Goal: Obtain resource: Obtain resource

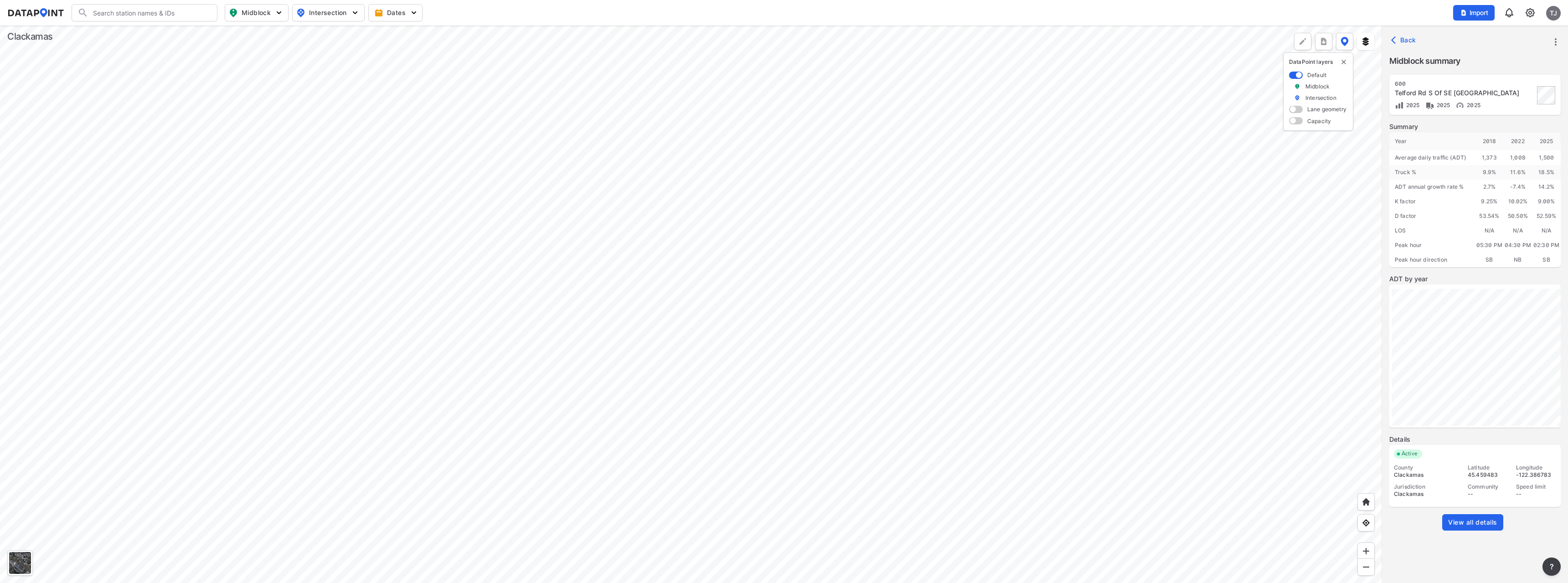
click at [444, 222] on div at bounding box center [691, 304] width 1382 height 557
click at [386, 313] on div at bounding box center [691, 304] width 1382 height 557
click at [441, 225] on div at bounding box center [691, 304] width 1382 height 557
click at [1473, 521] on span "View all details" at bounding box center [1473, 523] width 49 height 9
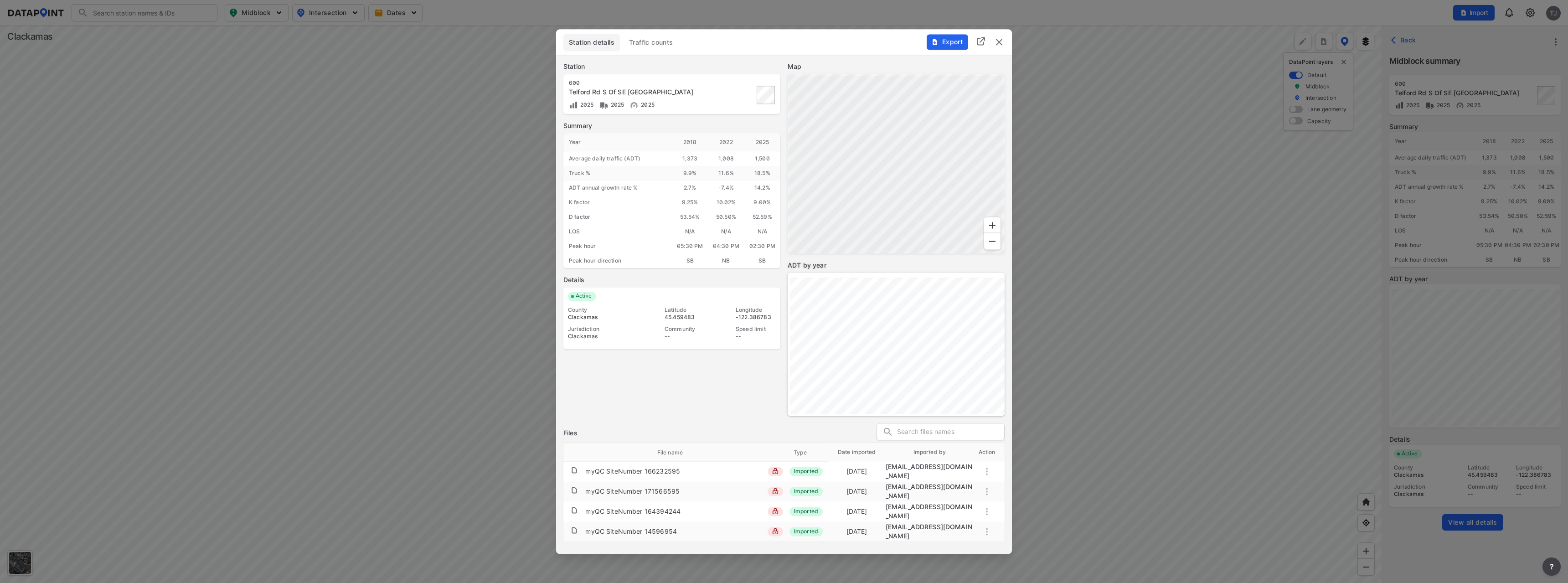
click at [1000, 44] on img "delete" at bounding box center [1000, 42] width 11 height 11
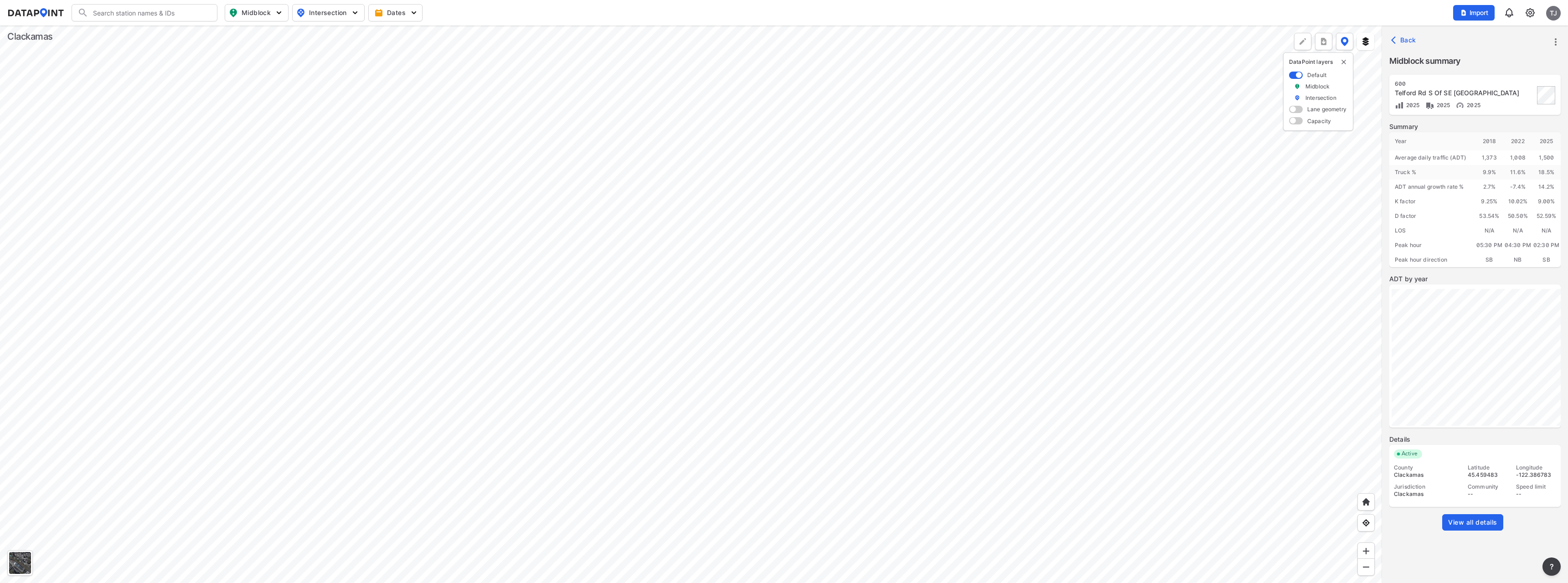
click at [1474, 523] on span "View all details" at bounding box center [1473, 523] width 49 height 9
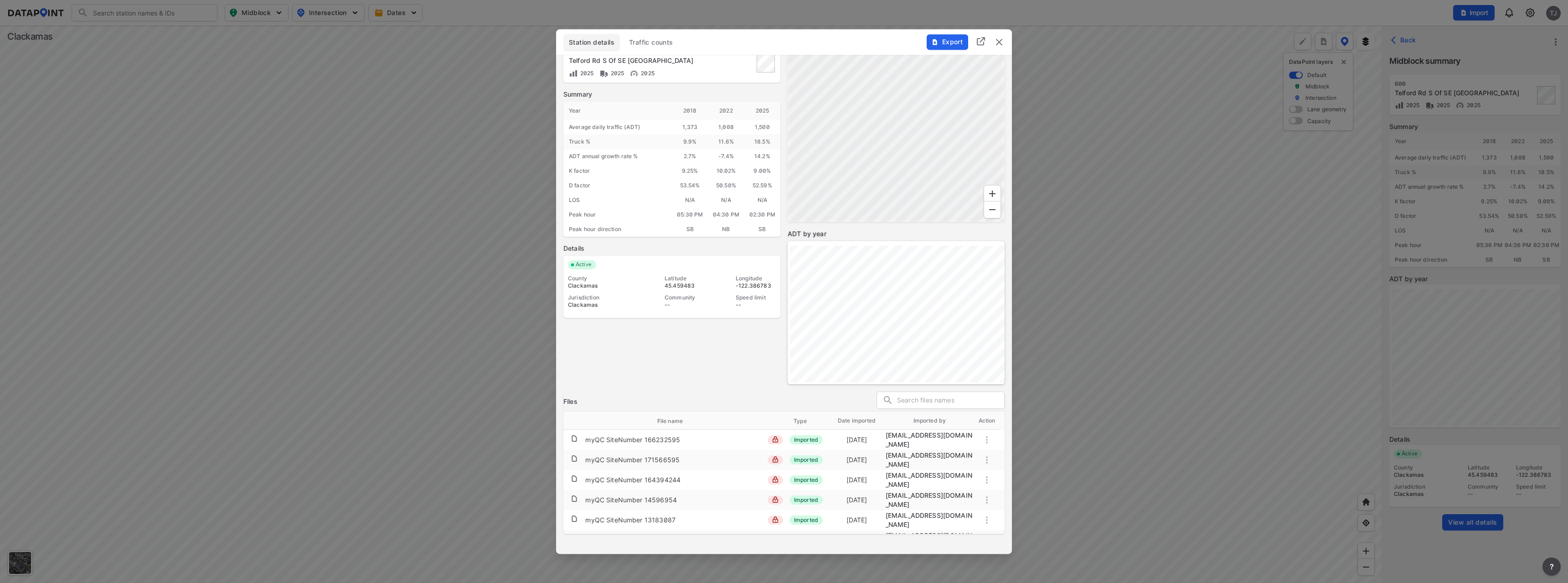
scroll to position [86, 0]
click at [633, 510] on div "600_220302_Cls15.csv" at bounding box center [621, 514] width 73 height 9
click at [1003, 42] on img "delete" at bounding box center [1000, 42] width 11 height 11
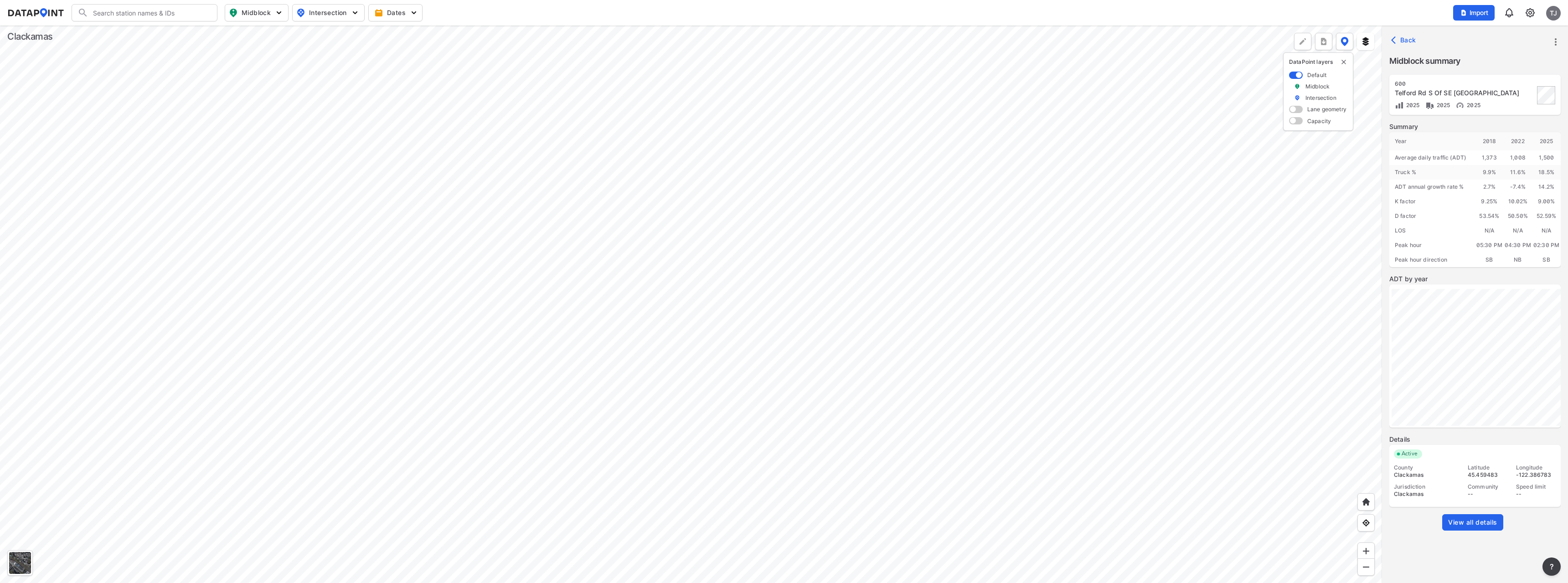
click at [379, 131] on div at bounding box center [691, 304] width 1382 height 557
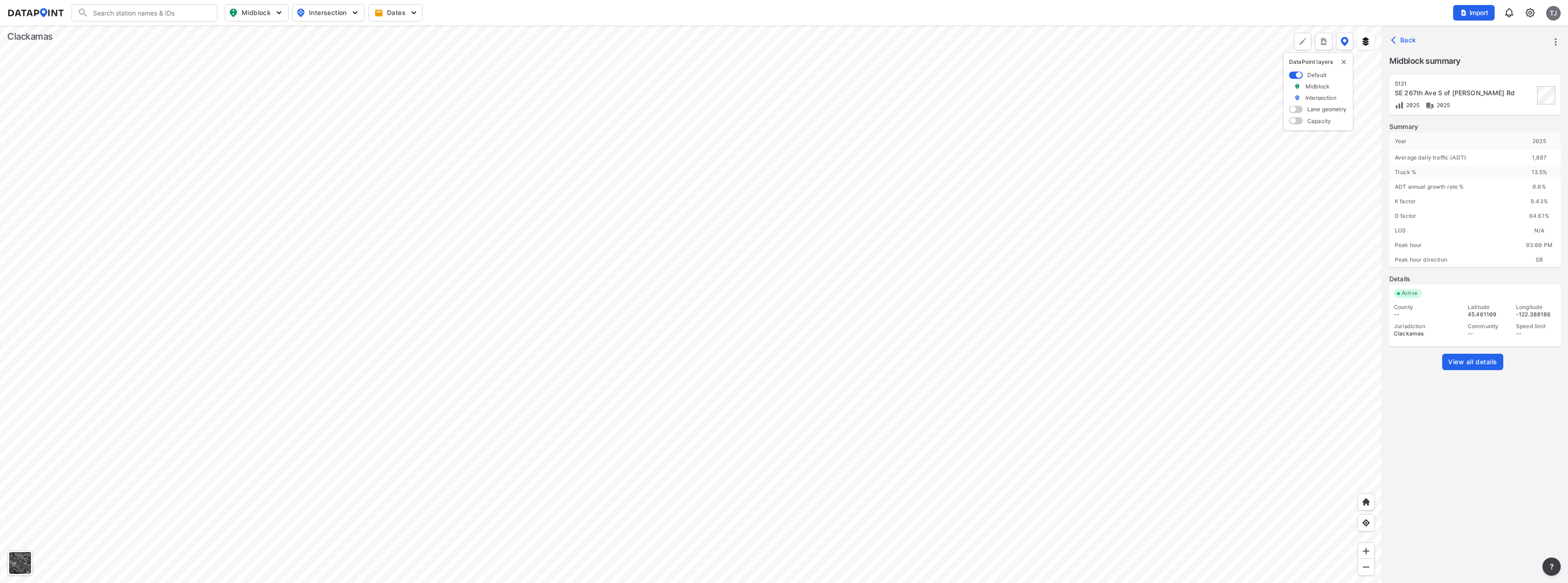
click at [1485, 360] on span "View all details" at bounding box center [1473, 362] width 49 height 9
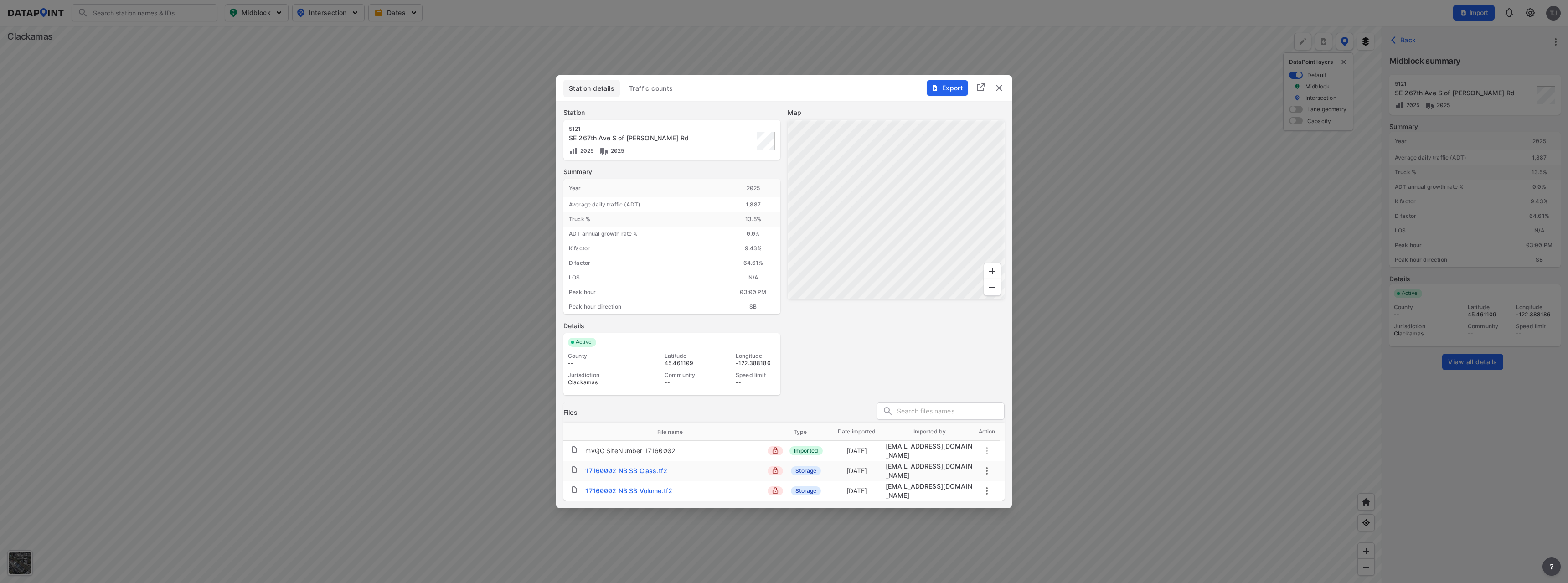
click at [656, 97] on button "Traffic counts" at bounding box center [651, 88] width 55 height 17
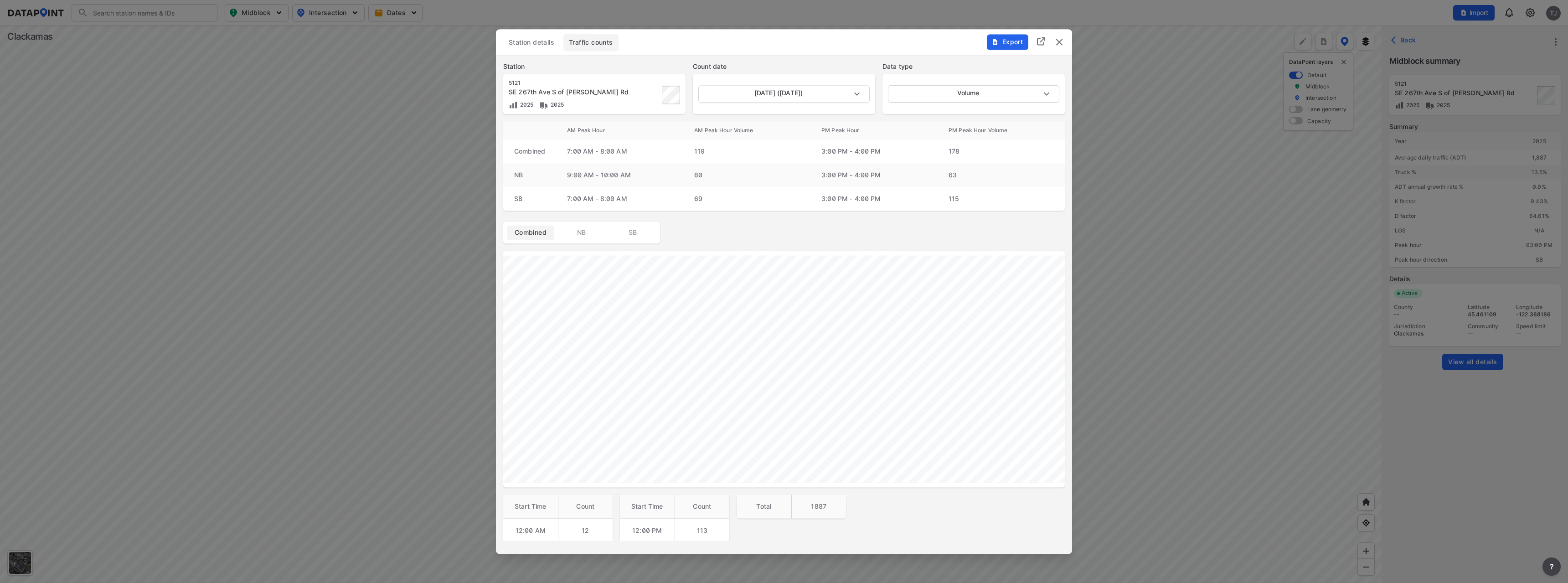
click at [526, 50] on button "Station details" at bounding box center [531, 42] width 57 height 17
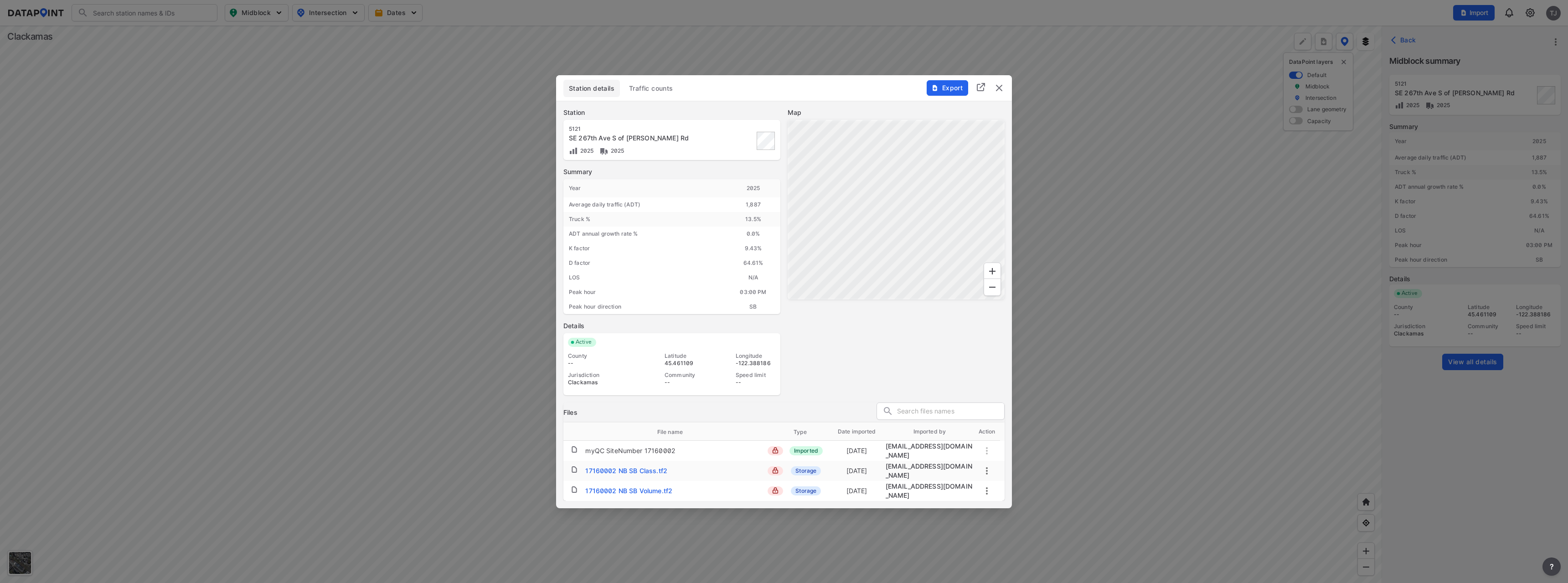
click at [660, 89] on span "Traffic counts" at bounding box center [651, 88] width 44 height 9
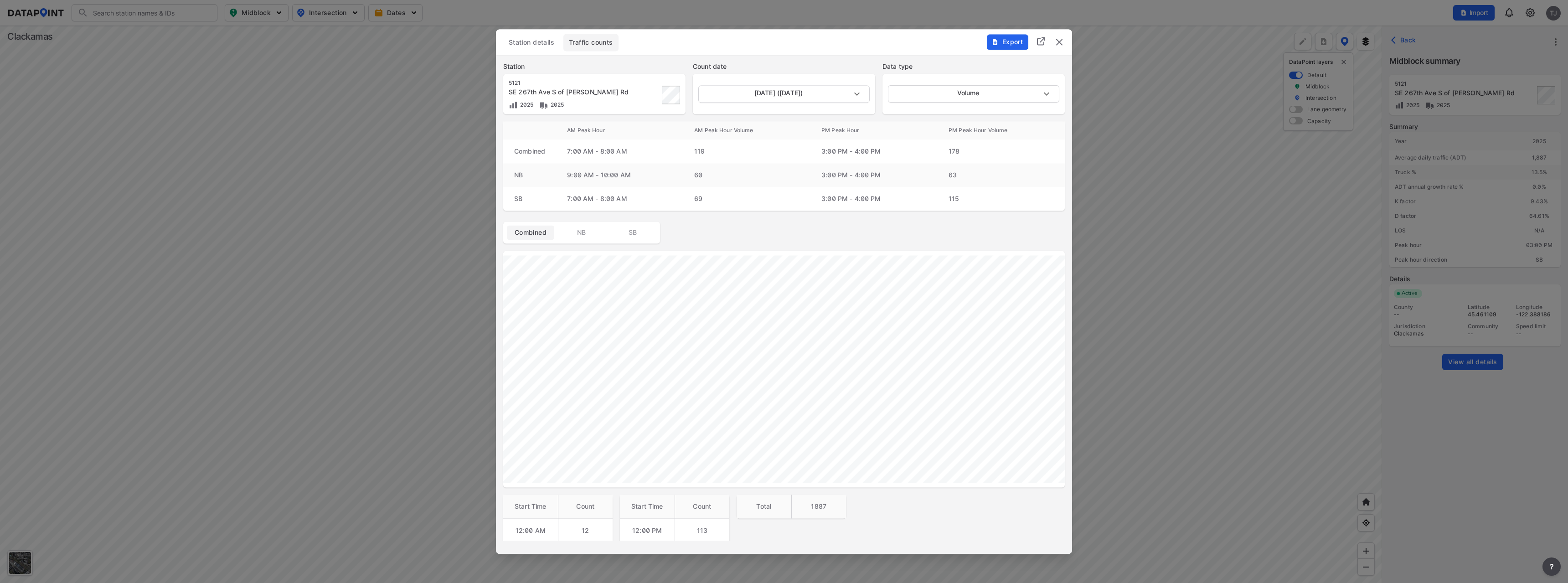
click at [1007, 45] on span "Export" at bounding box center [1007, 42] width 30 height 9
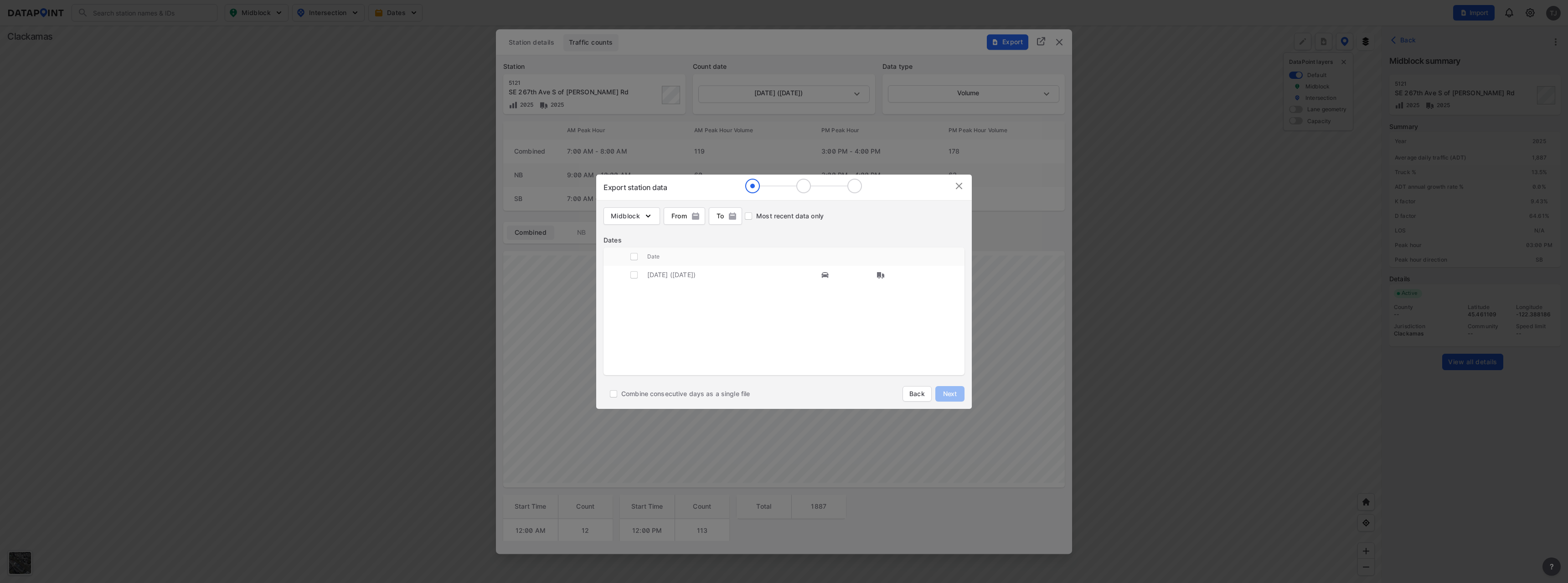
click at [381, 301] on div "Export station data Midblock From From To To Most recent data only Dates Date […" at bounding box center [784, 291] width 1568 height 583
click at [961, 185] on img at bounding box center [959, 186] width 11 height 11
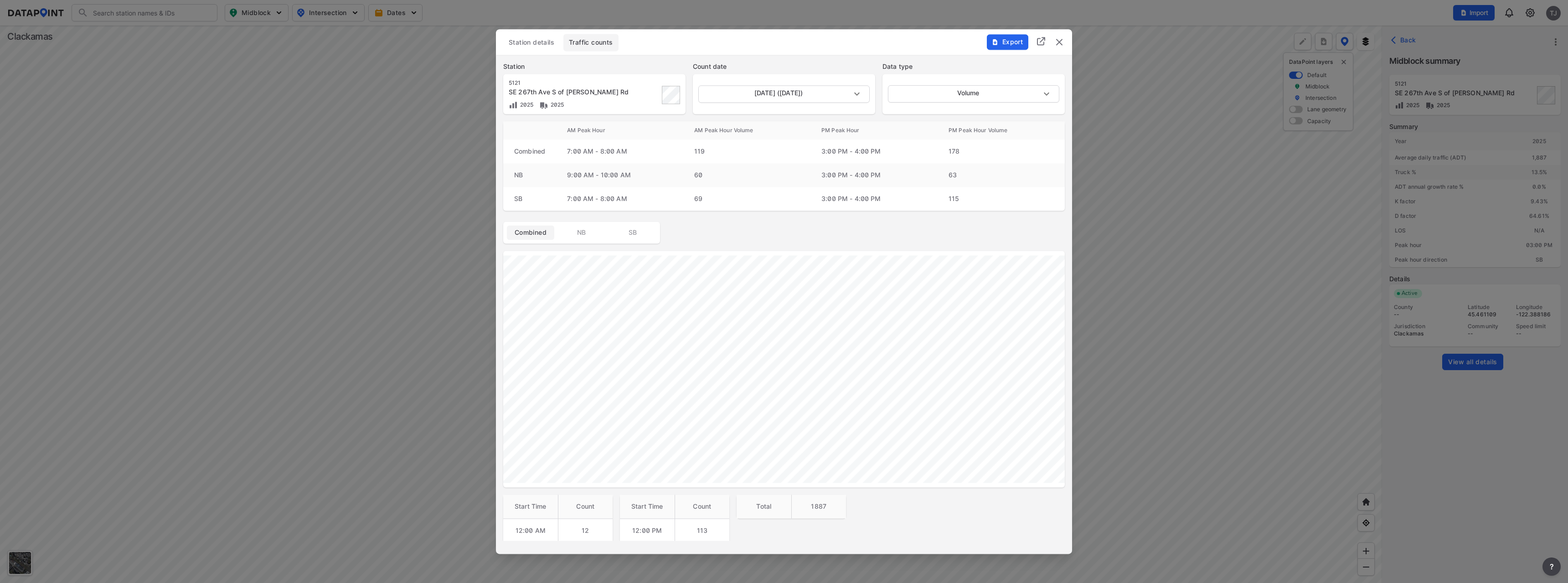
click at [1057, 47] on img "delete" at bounding box center [1060, 42] width 11 height 11
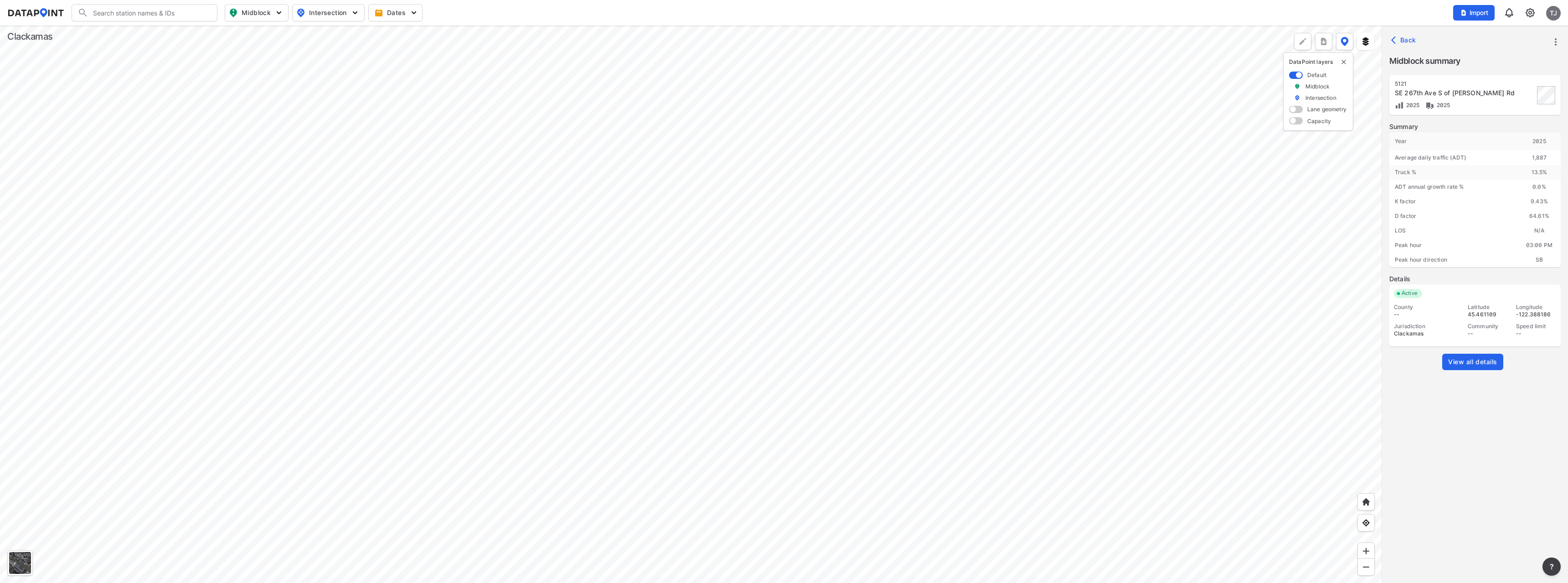
click at [317, 202] on div at bounding box center [691, 304] width 1382 height 557
click at [807, 243] on div at bounding box center [691, 304] width 1382 height 557
click at [498, 191] on div at bounding box center [691, 304] width 1382 height 557
click at [537, 282] on div at bounding box center [691, 304] width 1382 height 557
click at [534, 281] on div at bounding box center [691, 304] width 1382 height 557
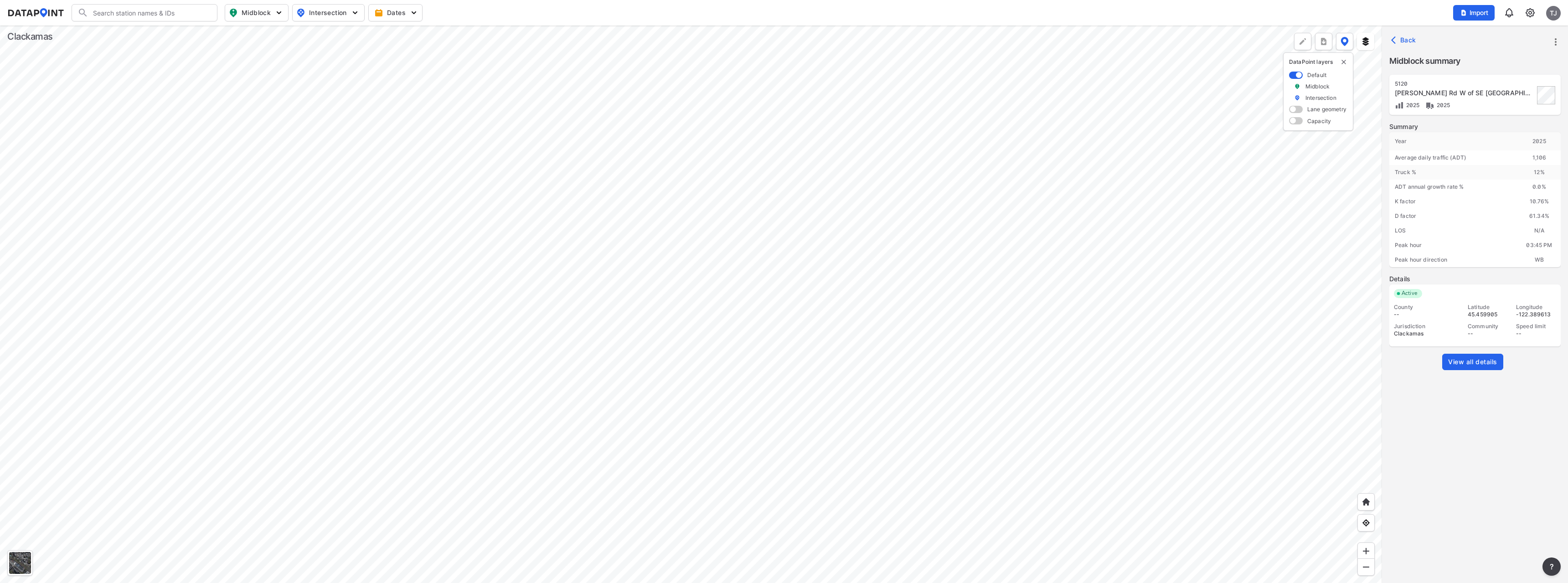
click at [555, 433] on div at bounding box center [691, 304] width 1382 height 557
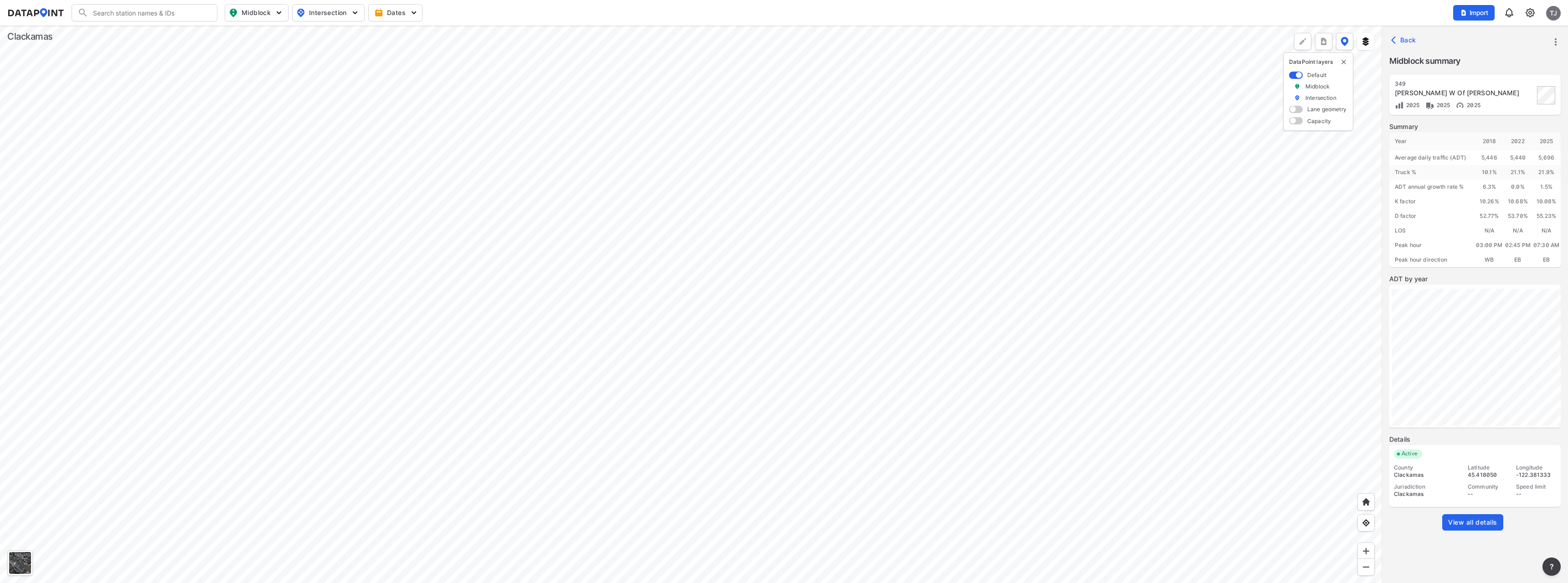
click at [1458, 525] on span "View all details" at bounding box center [1473, 523] width 49 height 9
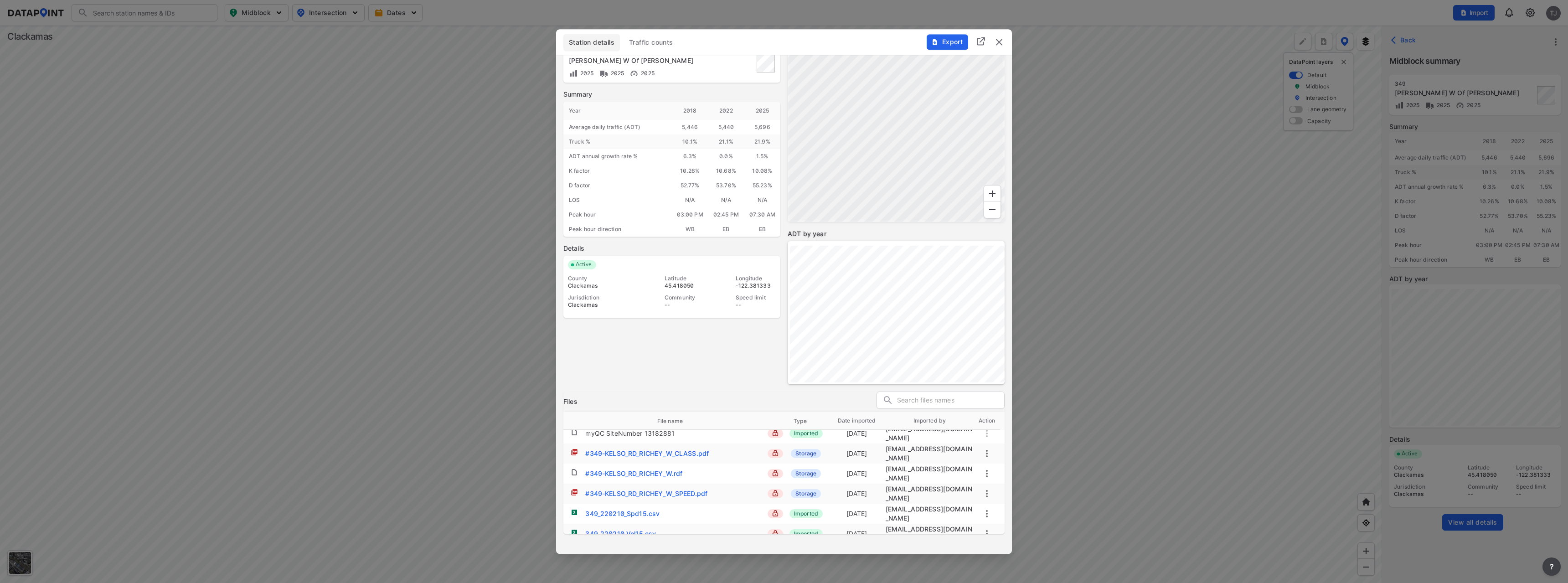
click at [957, 45] on span "Export" at bounding box center [947, 42] width 30 height 9
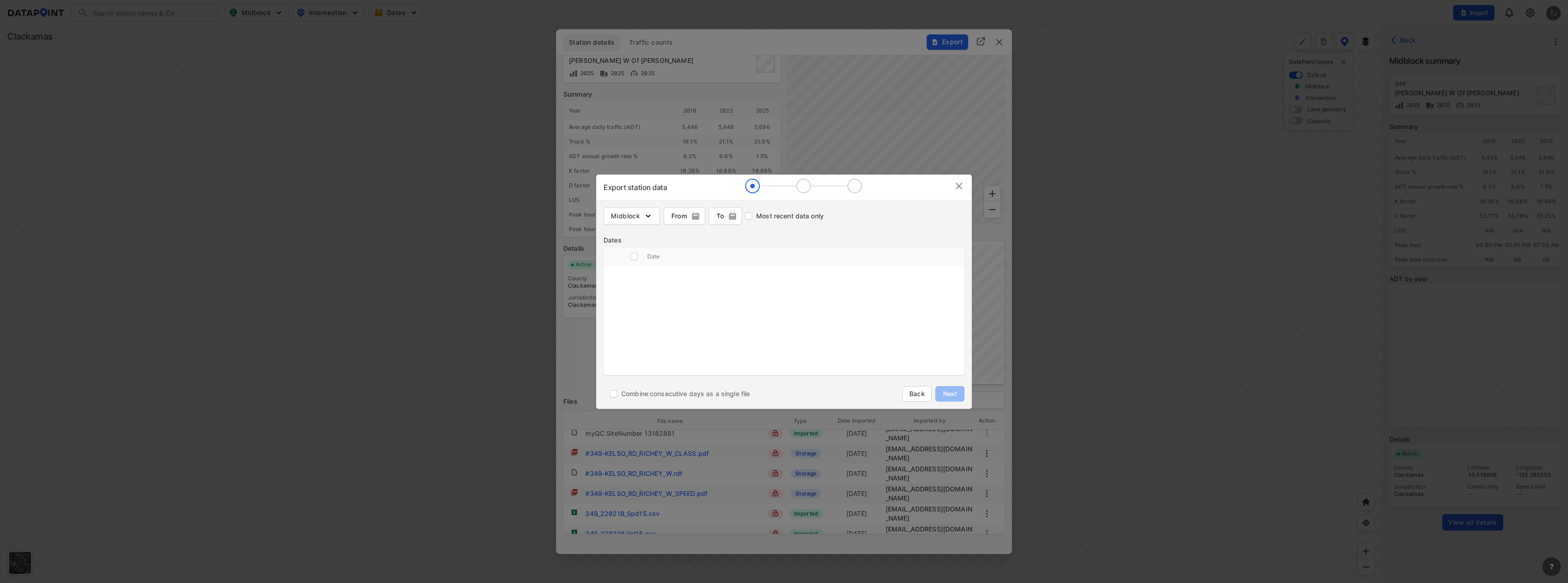
click at [958, 185] on img at bounding box center [959, 186] width 11 height 11
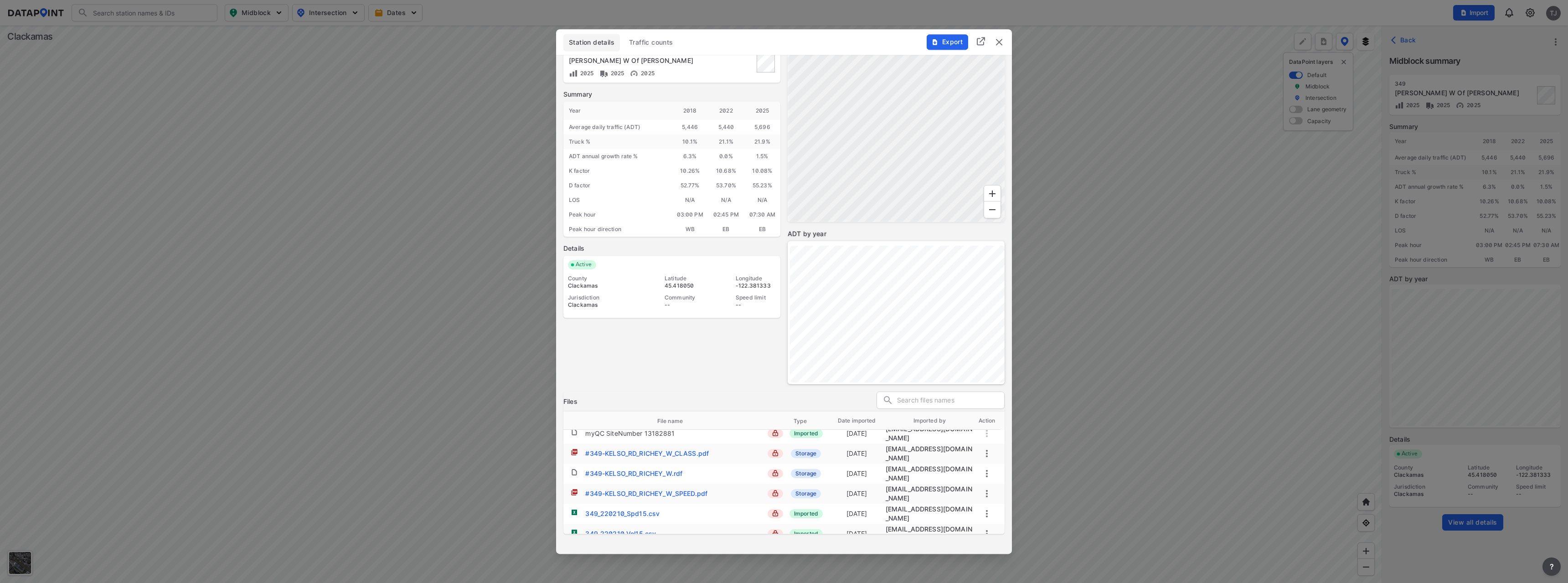
scroll to position [0, 0]
click at [997, 40] on img "delete" at bounding box center [1000, 42] width 11 height 11
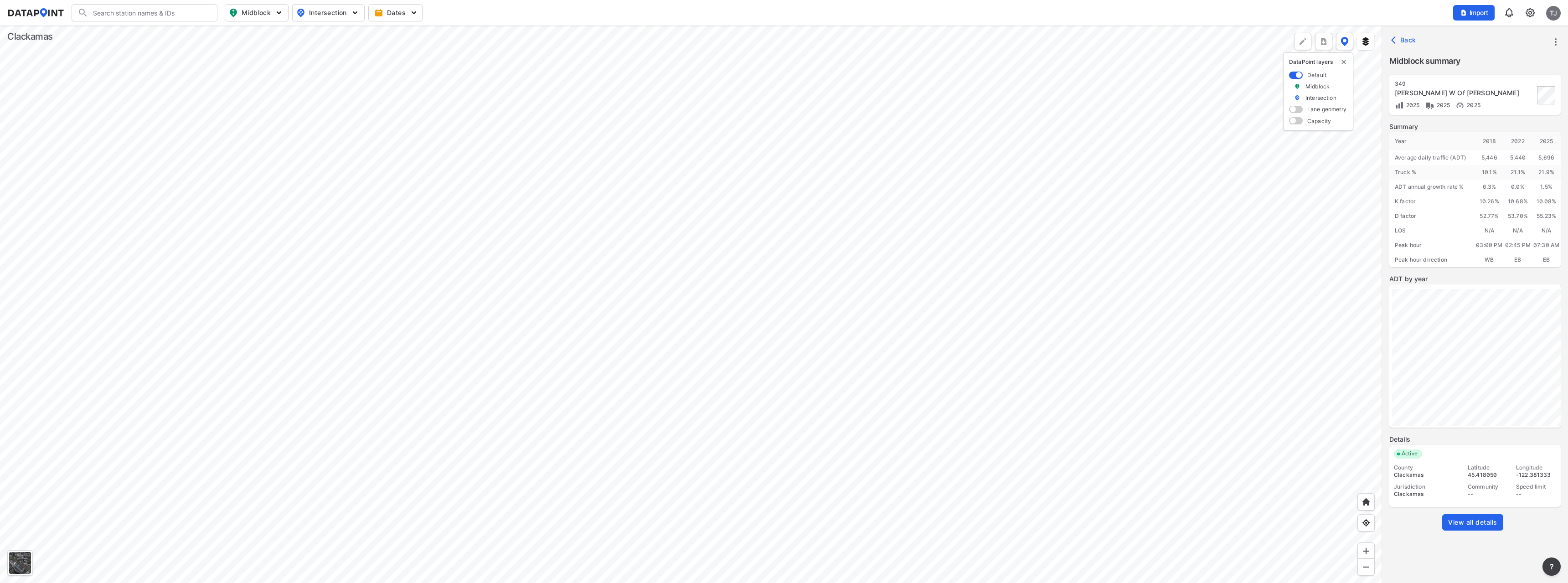
click at [608, 441] on div at bounding box center [691, 304] width 1382 height 557
click at [577, 434] on div at bounding box center [691, 304] width 1382 height 557
click at [1449, 524] on span "View all details" at bounding box center [1473, 523] width 49 height 9
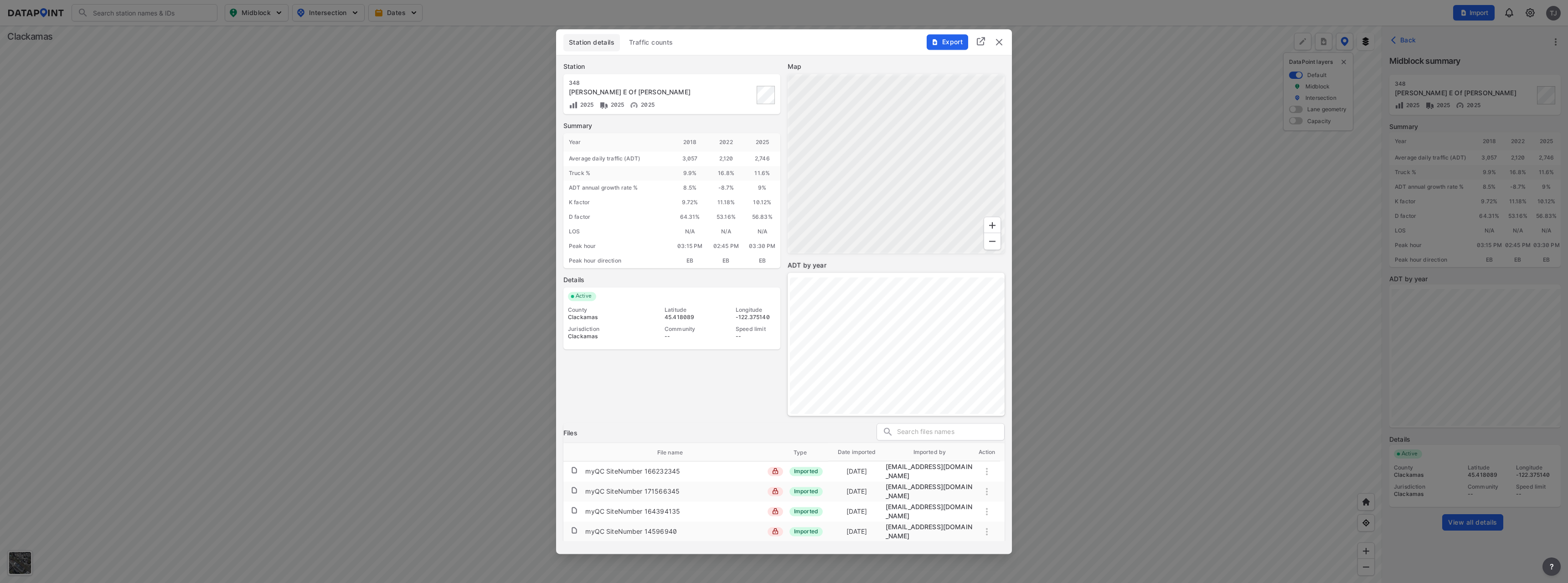
scroll to position [86, 0]
click at [940, 37] on span "Export" at bounding box center [947, 42] width 30 height 9
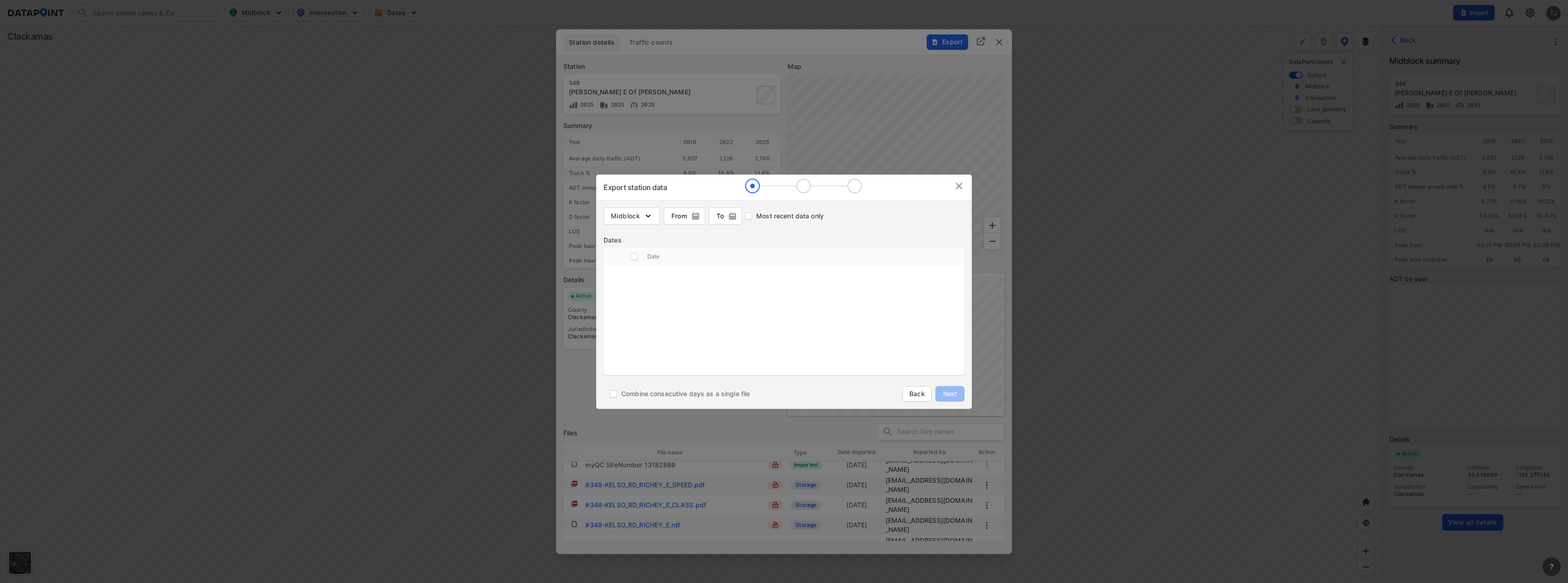
click at [959, 187] on img at bounding box center [959, 186] width 11 height 11
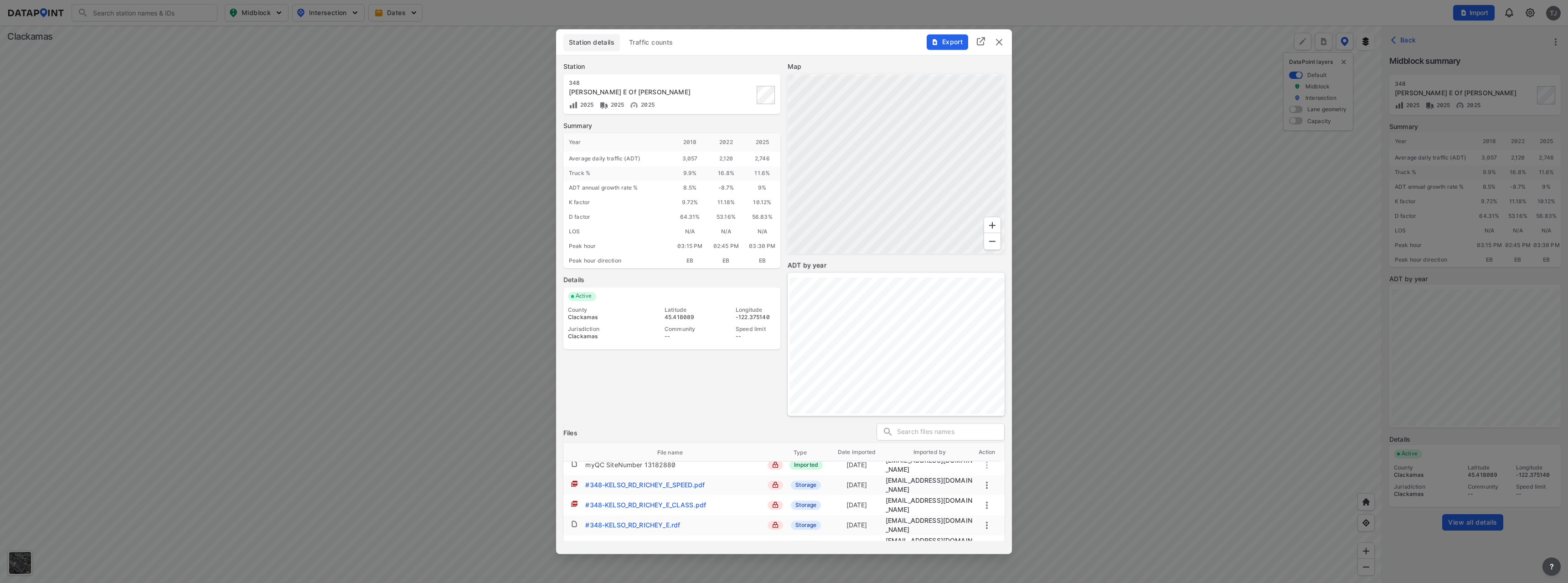
click at [1003, 41] on img "delete" at bounding box center [1000, 42] width 11 height 11
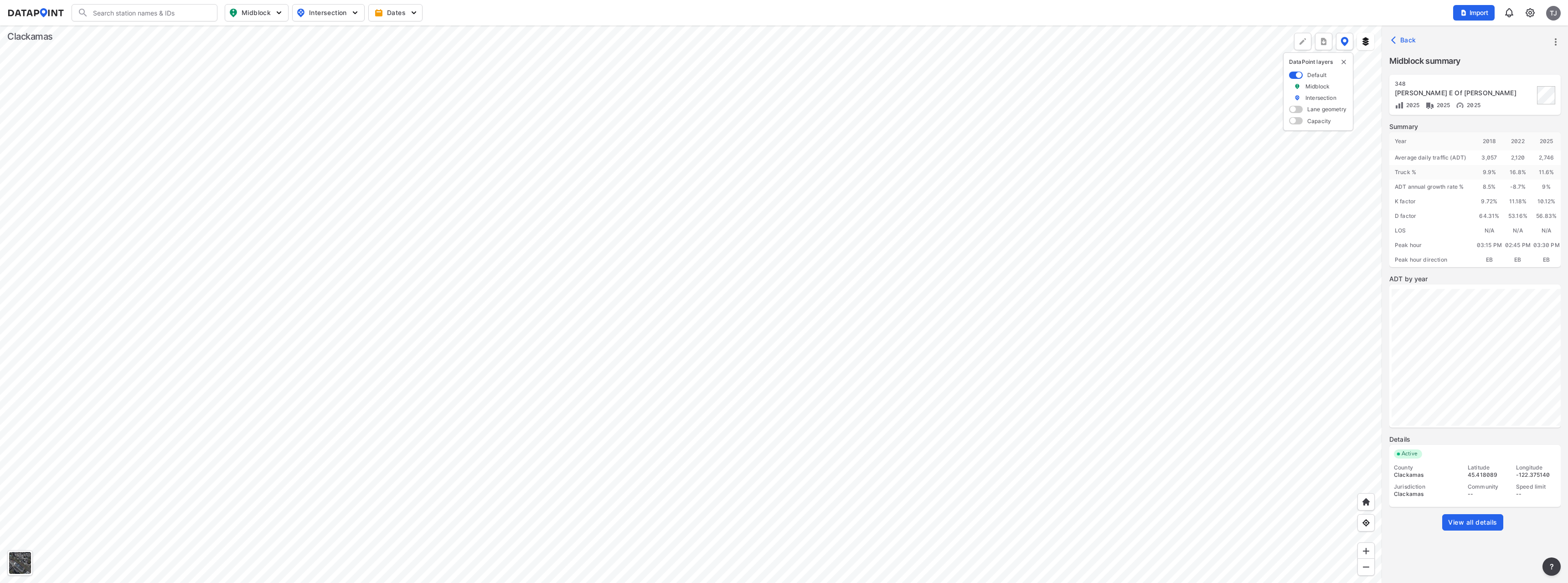
click at [578, 327] on div at bounding box center [691, 304] width 1382 height 557
click at [350, 269] on div at bounding box center [691, 304] width 1382 height 557
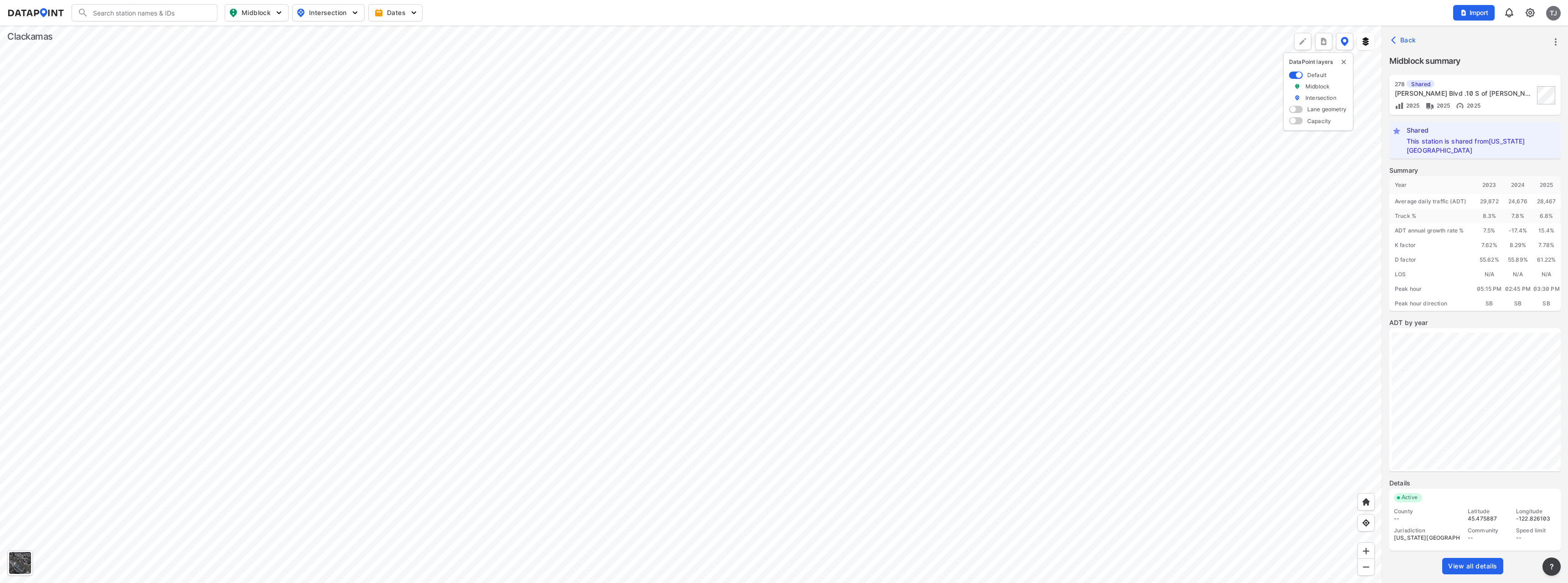
click at [1465, 562] on span "View all details" at bounding box center [1473, 566] width 49 height 9
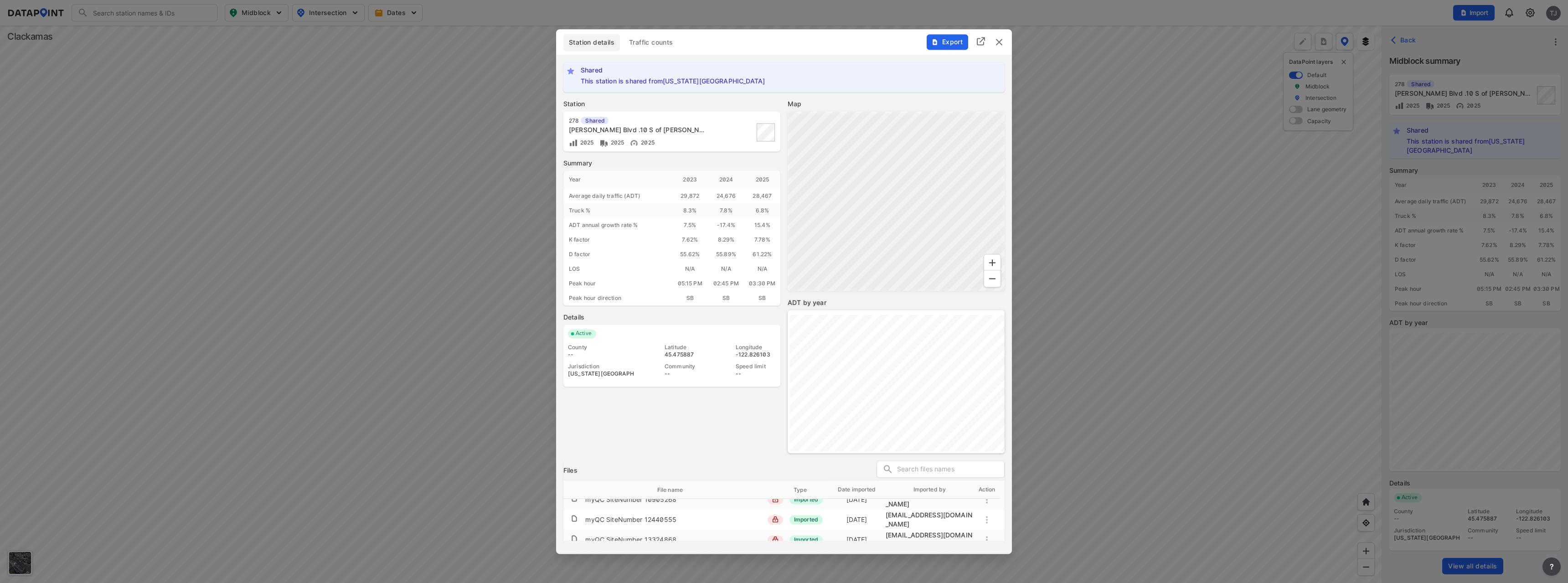
scroll to position [69, 0]
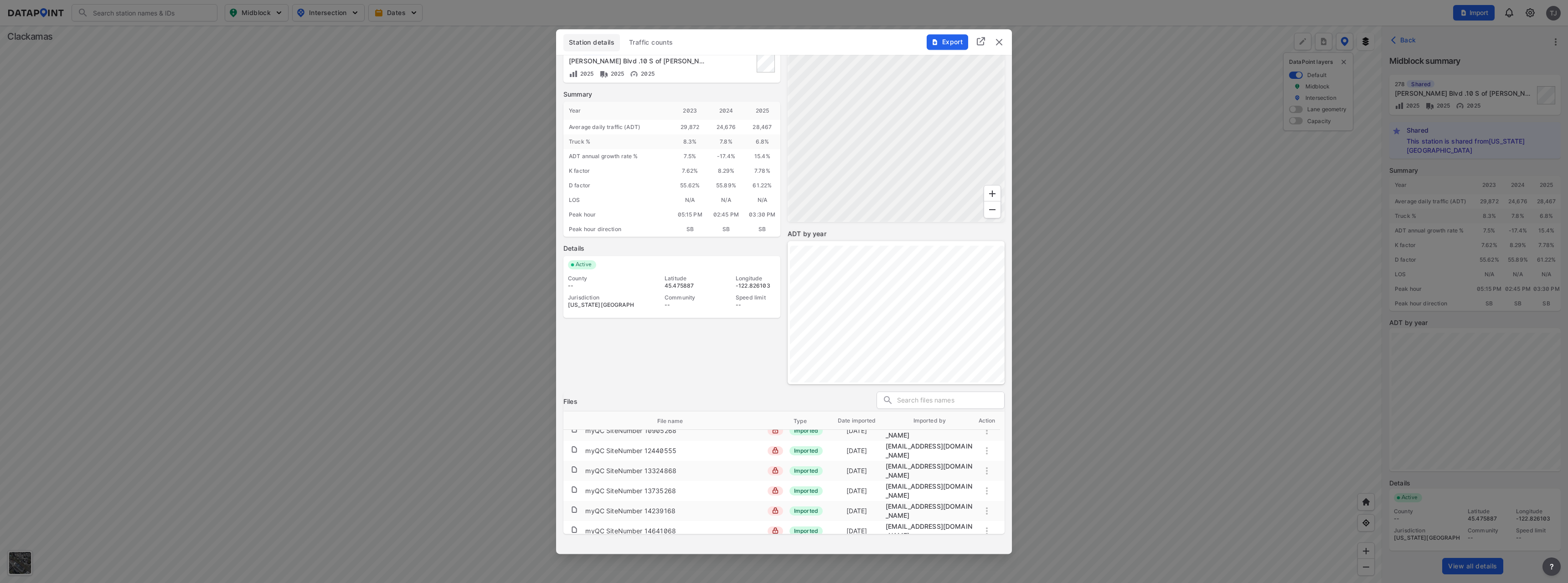
click at [941, 45] on span "Export" at bounding box center [947, 42] width 30 height 9
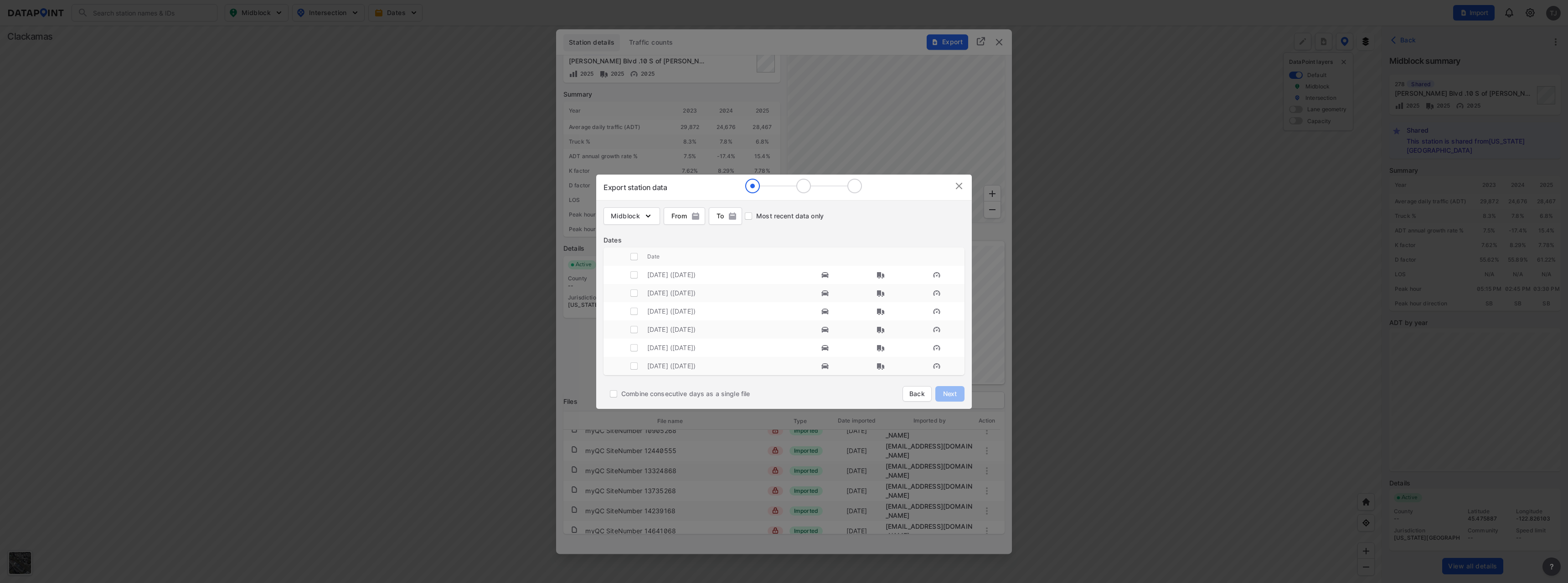
click at [955, 188] on img at bounding box center [959, 186] width 11 height 11
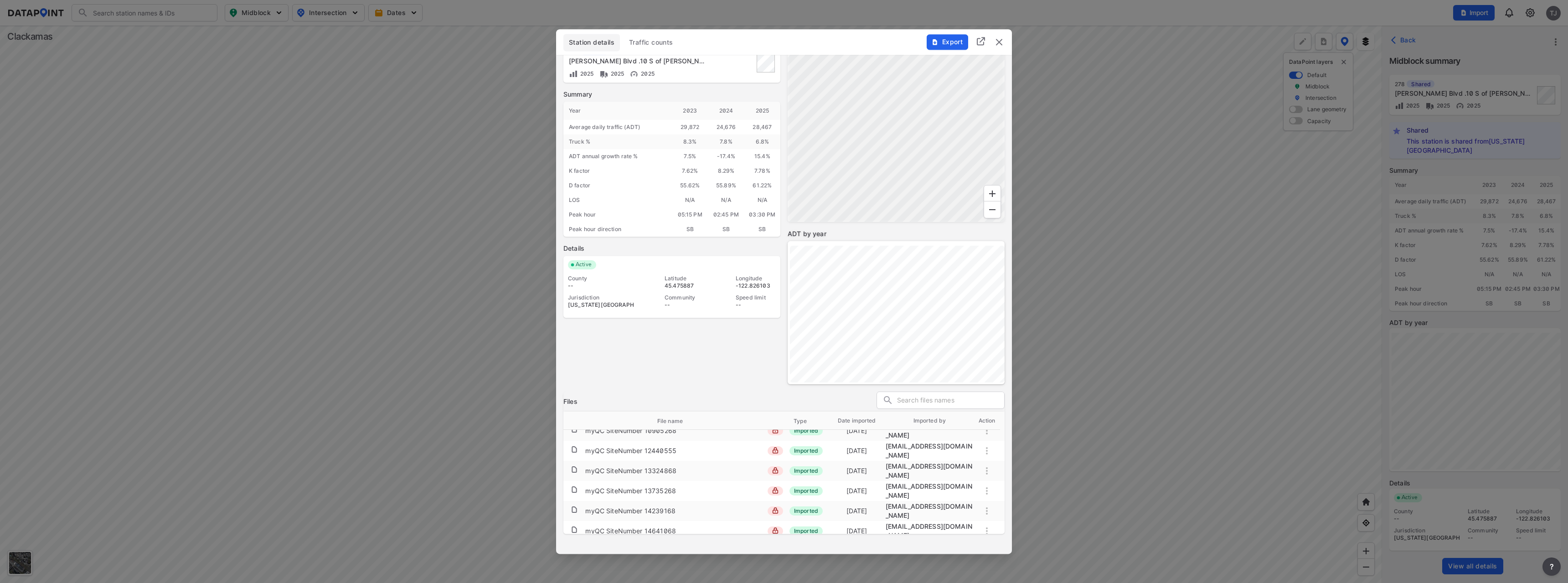
click at [998, 44] on img "delete" at bounding box center [1000, 42] width 11 height 11
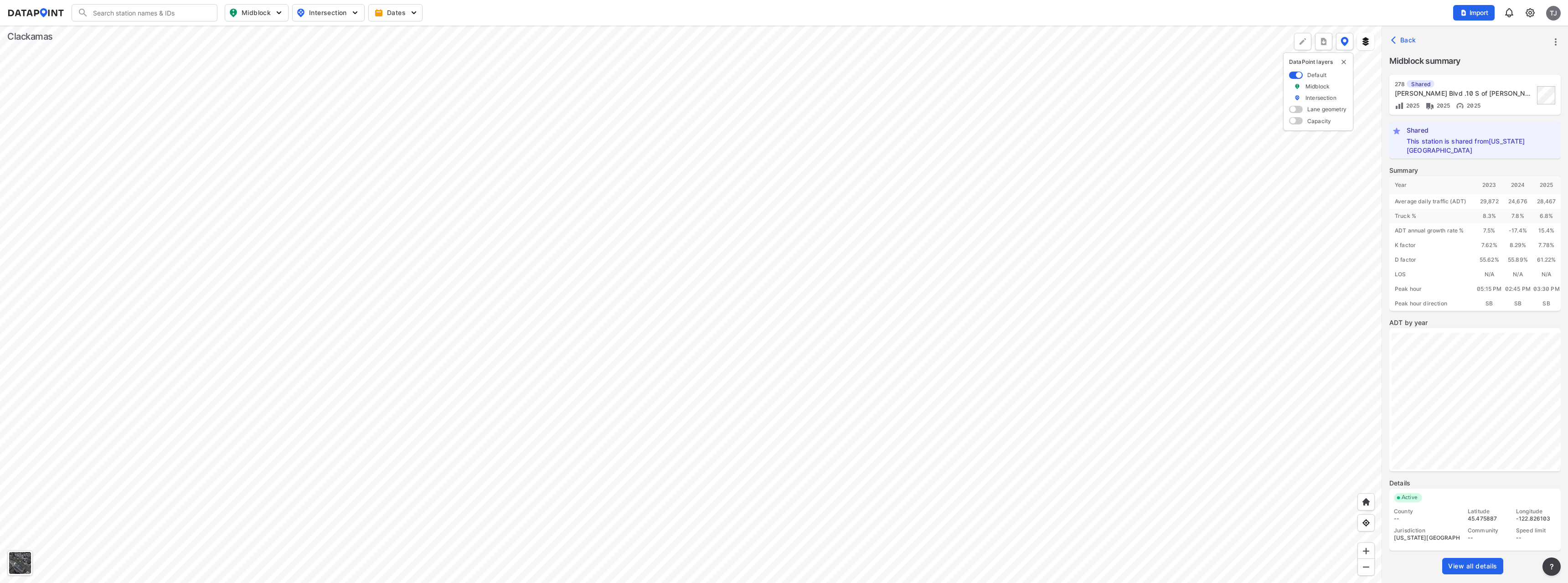
click at [653, 199] on div at bounding box center [691, 304] width 1382 height 557
click at [609, 207] on div at bounding box center [691, 304] width 1382 height 557
